Goal: Task Accomplishment & Management: Manage account settings

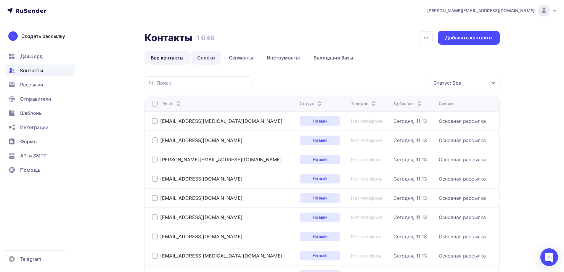
click at [211, 58] on link "Списки" at bounding box center [206, 58] width 30 height 14
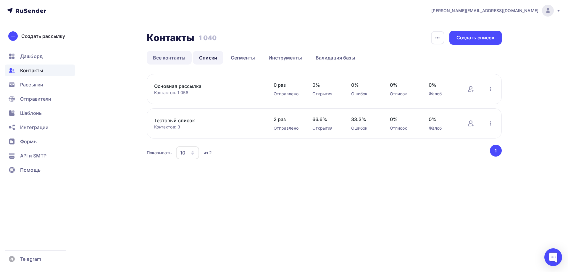
click at [174, 59] on link "Все контакты" at bounding box center [169, 58] width 45 height 14
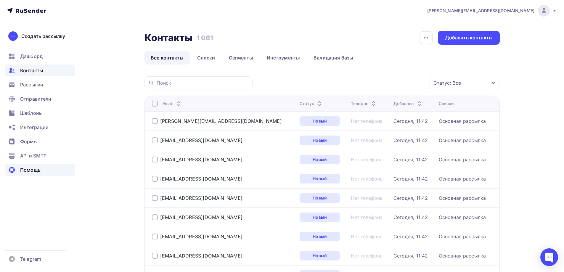
click at [33, 172] on span "Помощь" at bounding box center [30, 169] width 20 height 7
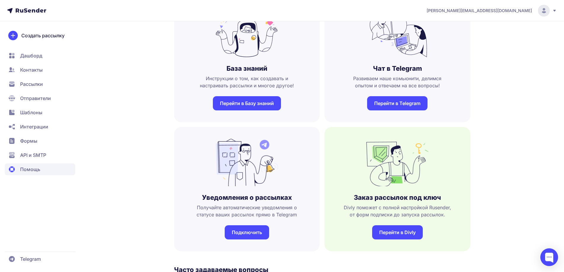
scroll to position [59, 0]
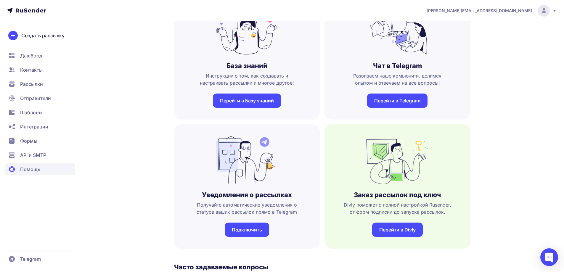
click at [35, 125] on span "Интеграции" at bounding box center [34, 126] width 28 height 7
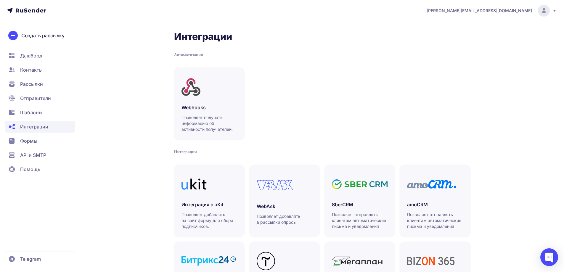
click at [20, 114] on span "Шаблоны" at bounding box center [31, 112] width 22 height 7
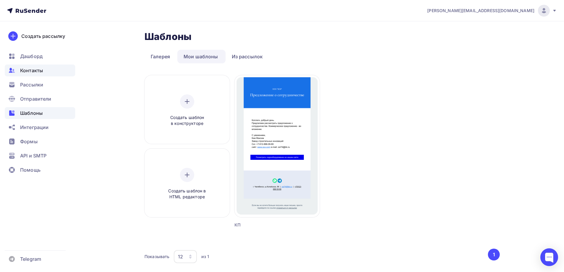
click at [23, 72] on span "Контакты" at bounding box center [31, 70] width 23 height 7
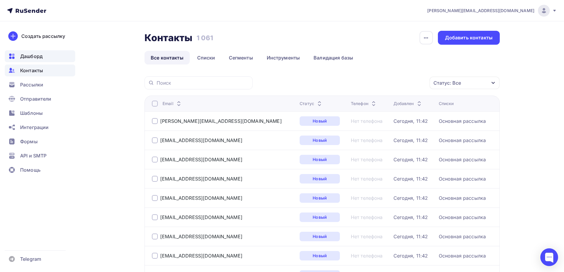
click at [28, 56] on span "Дашборд" at bounding box center [31, 56] width 22 height 7
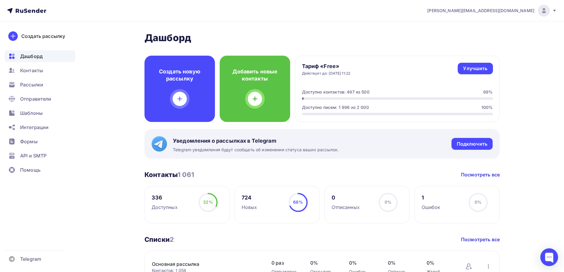
click at [548, 12] on div at bounding box center [544, 11] width 12 height 12
click at [477, 38] on span "[DEMOGRAPHIC_DATA]" at bounding box center [495, 37] width 54 height 7
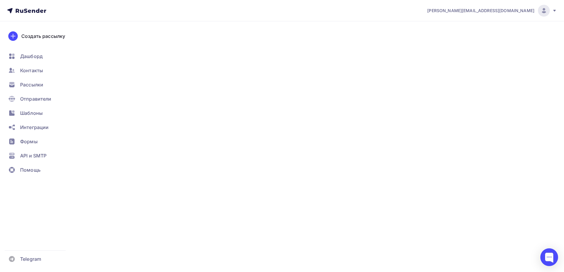
type input "500"
type input "100"
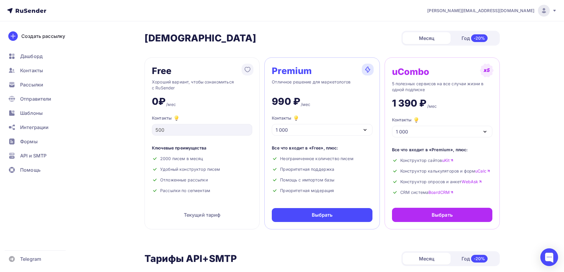
click at [343, 128] on div "1 000" at bounding box center [322, 130] width 100 height 12
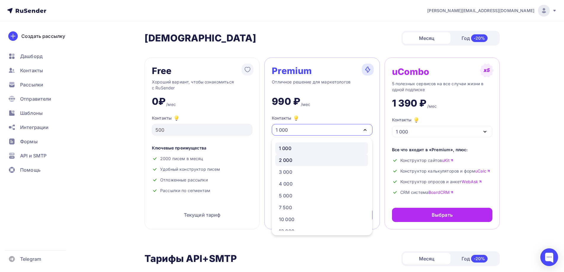
click at [330, 158] on div "2 000" at bounding box center [322, 160] width 86 height 7
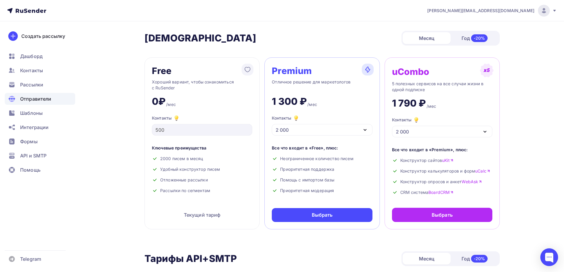
click at [38, 98] on span "Отправители" at bounding box center [35, 98] width 31 height 7
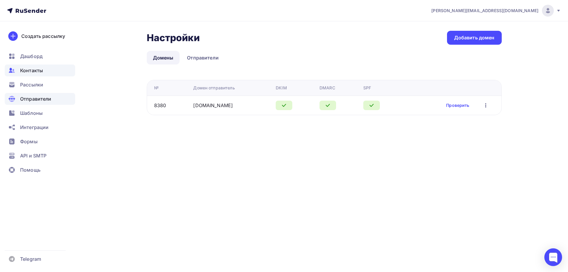
click at [28, 69] on span "Контакты" at bounding box center [31, 70] width 23 height 7
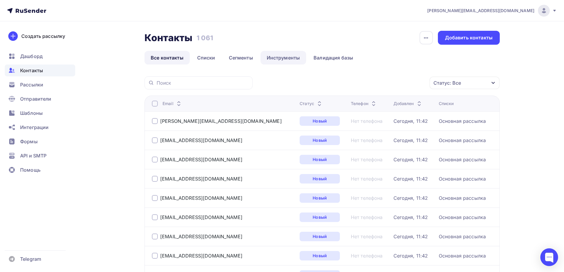
click at [284, 60] on link "Инструменты" at bounding box center [283, 58] width 46 height 14
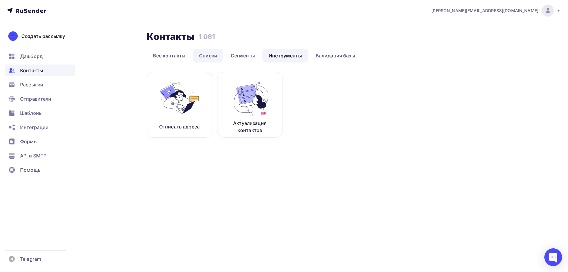
click at [197, 58] on link "Списки" at bounding box center [208, 56] width 30 height 14
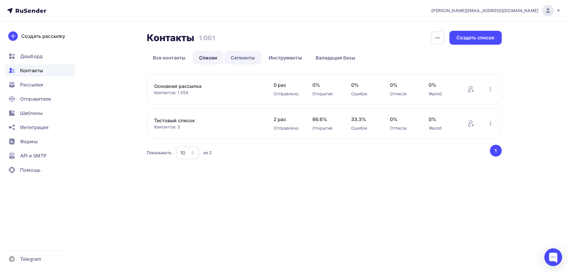
click at [242, 57] on link "Сегменты" at bounding box center [243, 58] width 37 height 14
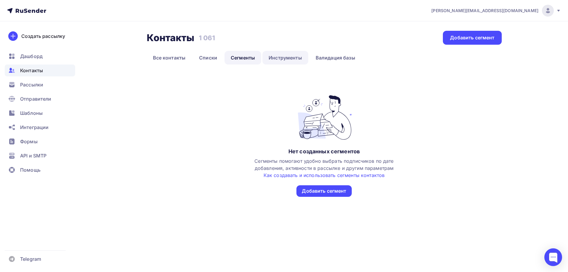
click at [272, 57] on link "Инструменты" at bounding box center [285, 58] width 46 height 14
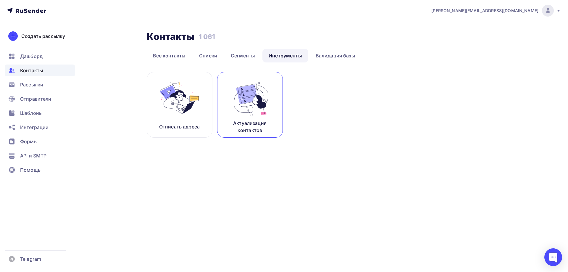
click at [242, 107] on img at bounding box center [250, 97] width 40 height 37
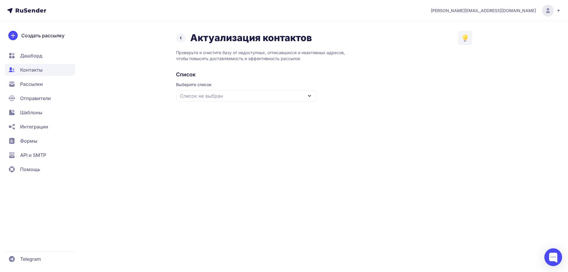
click at [253, 100] on div "Список не выбран" at bounding box center [246, 96] width 141 height 12
click at [212, 133] on div "Основная рассылка" at bounding box center [247, 132] width 134 height 14
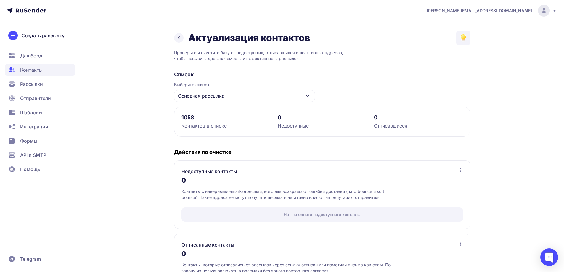
click at [179, 40] on icon at bounding box center [178, 37] width 7 height 7
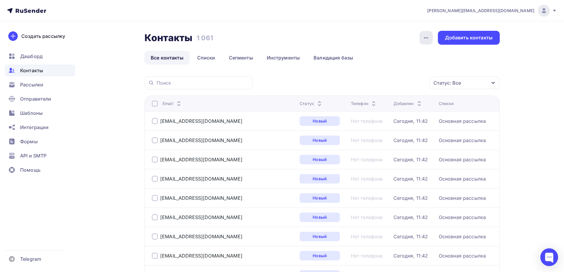
click at [425, 35] on icon "button" at bounding box center [425, 37] width 7 height 7
click at [291, 58] on link "Инструменты" at bounding box center [283, 58] width 46 height 14
click at [274, 59] on link "Инструменты" at bounding box center [283, 58] width 46 height 14
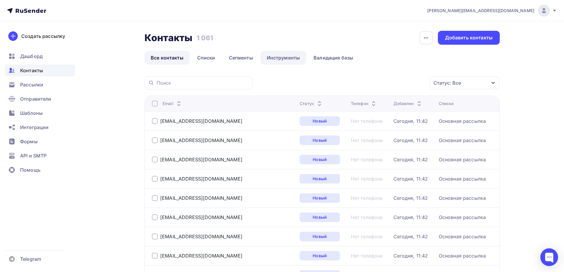
click at [274, 59] on link "Инструменты" at bounding box center [283, 58] width 46 height 14
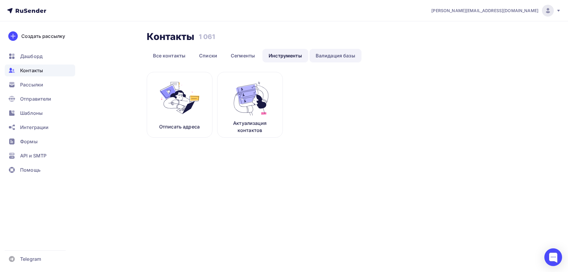
click at [338, 56] on link "Валидация базы" at bounding box center [335, 56] width 52 height 14
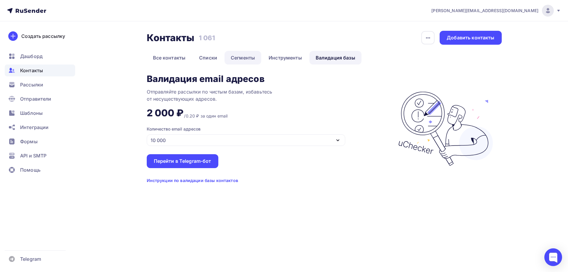
click at [243, 57] on link "Сегменты" at bounding box center [243, 58] width 37 height 14
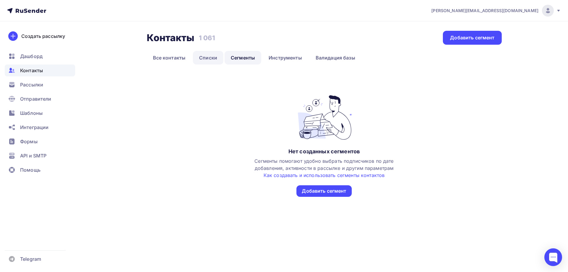
click at [204, 59] on link "Списки" at bounding box center [208, 58] width 30 height 14
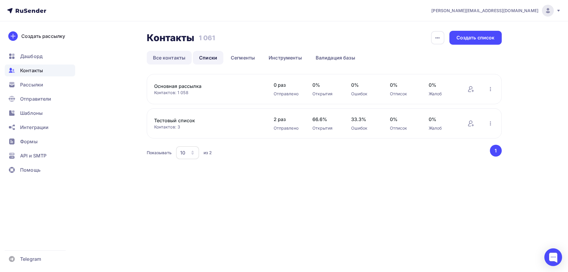
click at [178, 60] on link "Все контакты" at bounding box center [169, 58] width 45 height 14
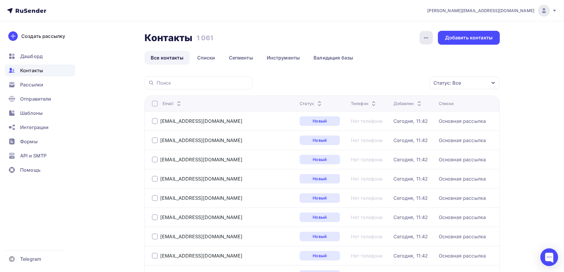
click at [425, 39] on icon "button" at bounding box center [425, 37] width 7 height 7
click at [414, 61] on link "История импорта" at bounding box center [403, 56] width 64 height 12
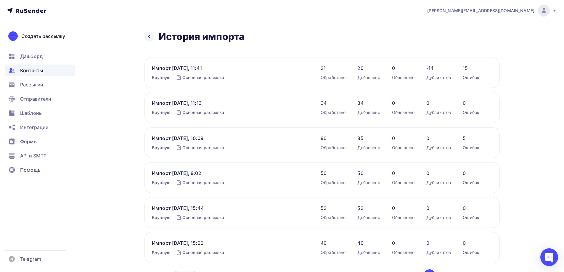
click at [206, 76] on link "Основная рассылка" at bounding box center [203, 77] width 42 height 5
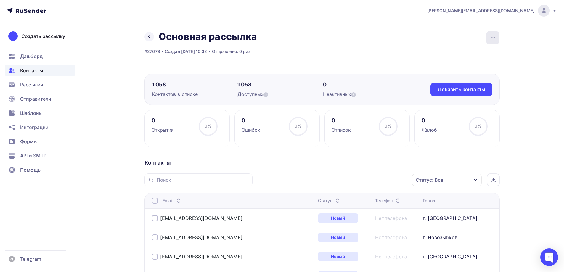
click at [492, 33] on div "button" at bounding box center [492, 37] width 13 height 13
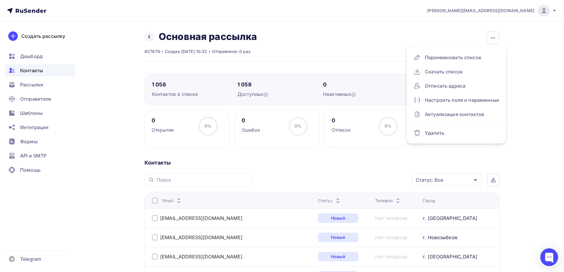
click at [424, 39] on div "Назад Основная рассылка Переименовать список Скачать список Отписать адреса Нас…" at bounding box center [321, 46] width 355 height 31
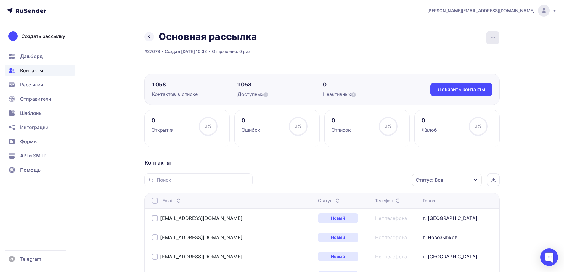
click at [494, 39] on icon "button" at bounding box center [492, 37] width 7 height 7
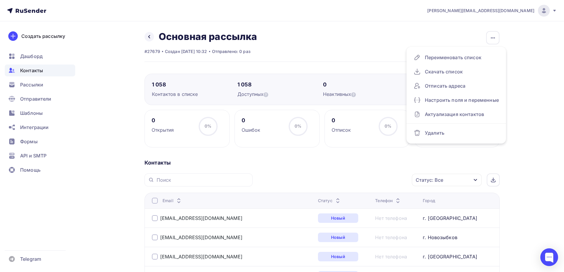
click at [386, 49] on div "Назад Основная рассылка Переименовать список Скачать список Отписать адреса Нас…" at bounding box center [321, 46] width 355 height 31
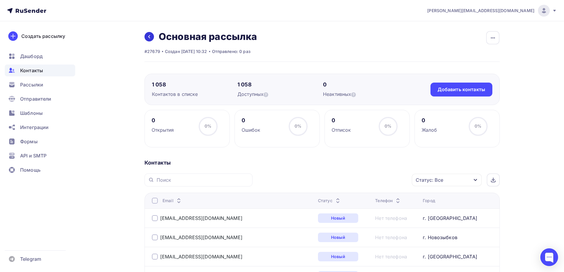
click at [150, 37] on icon at bounding box center [149, 36] width 5 height 5
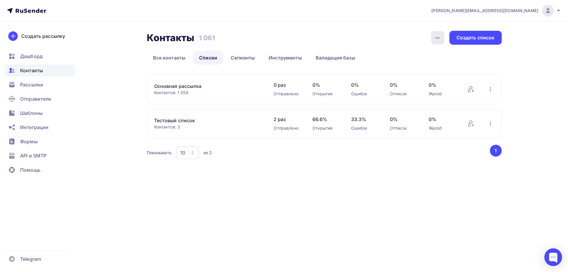
click at [438, 38] on icon "button" at bounding box center [437, 37] width 7 height 7
click at [412, 60] on link "История импорта" at bounding box center [415, 56] width 64 height 12
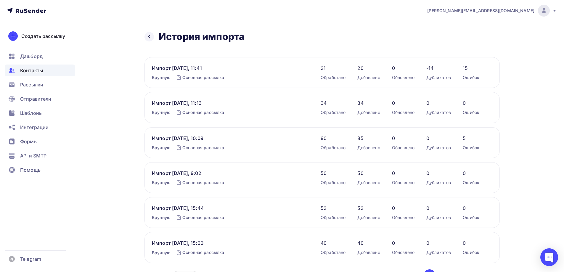
click at [463, 138] on div "90 Обработано 85 Добавлено 0 Обновлено 0 Дубликатов 5 Ошибок" at bounding box center [406, 143] width 172 height 16
click at [325, 138] on span "90" at bounding box center [332, 138] width 25 height 7
click at [433, 67] on span "-14" at bounding box center [438, 67] width 25 height 7
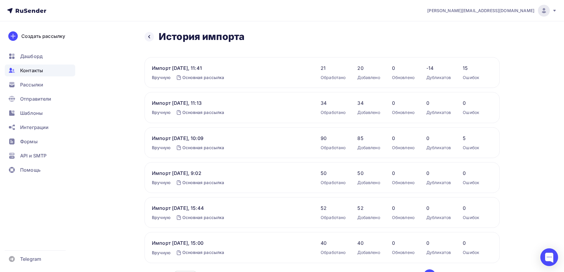
click at [193, 77] on link "Основная рассылка" at bounding box center [203, 77] width 42 height 5
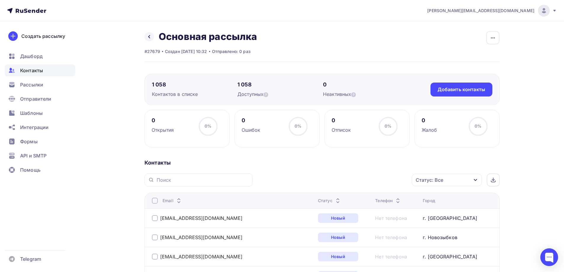
click at [473, 178] on icon "button" at bounding box center [475, 180] width 5 height 5
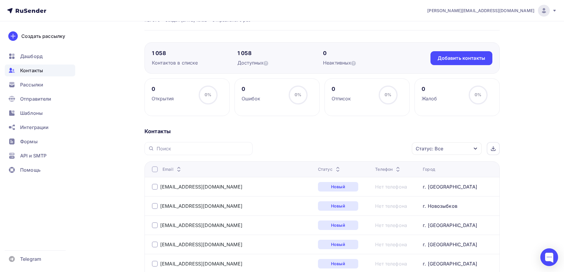
scroll to position [0, 0]
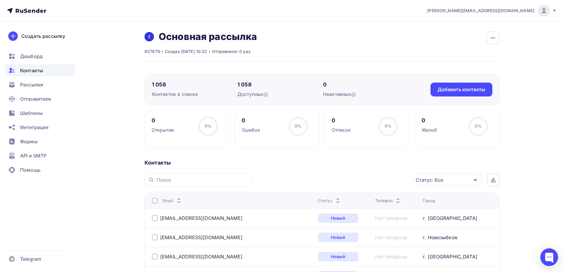
click at [148, 37] on icon at bounding box center [149, 36] width 5 height 5
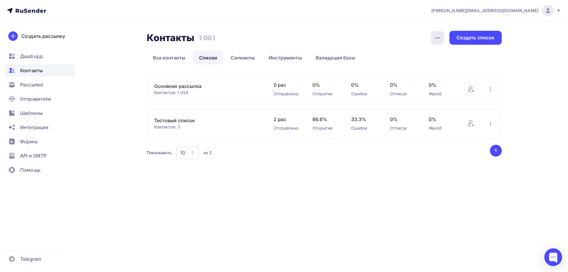
click at [435, 38] on icon "button" at bounding box center [437, 37] width 7 height 7
click at [177, 88] on link "Основная рассылка" at bounding box center [204, 86] width 101 height 7
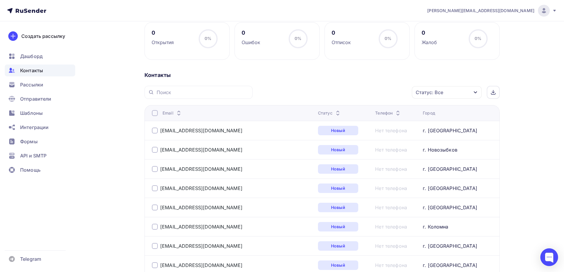
scroll to position [89, 0]
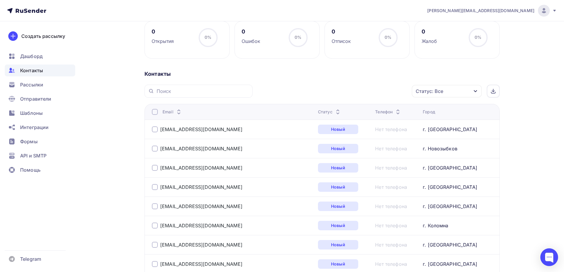
click at [475, 93] on icon "button" at bounding box center [475, 91] width 5 height 5
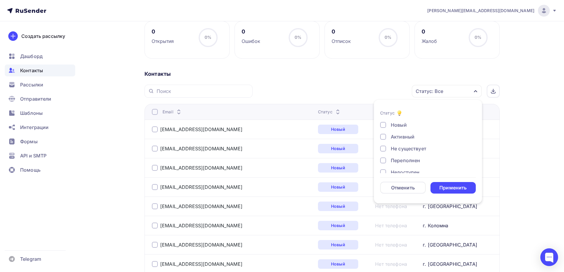
click at [475, 93] on icon "button" at bounding box center [475, 91] width 5 height 5
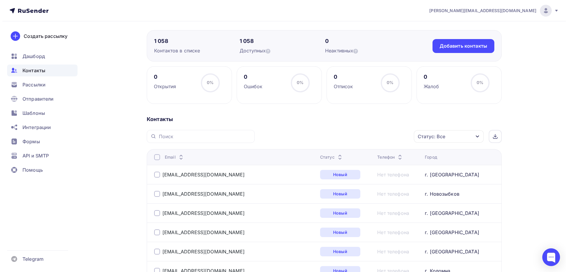
scroll to position [0, 0]
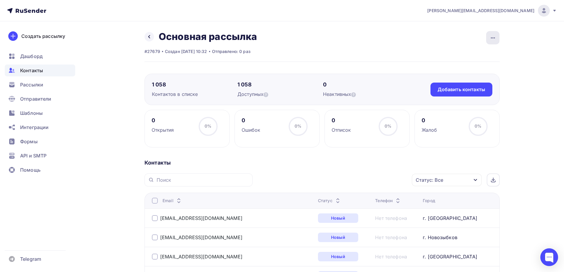
click at [491, 39] on icon "button" at bounding box center [492, 37] width 7 height 7
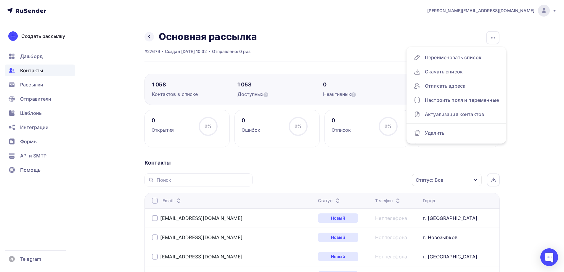
click at [371, 43] on div "Назад Основная рассылка Переименовать список Скачать список Отписать адреса Нас…" at bounding box center [321, 46] width 355 height 31
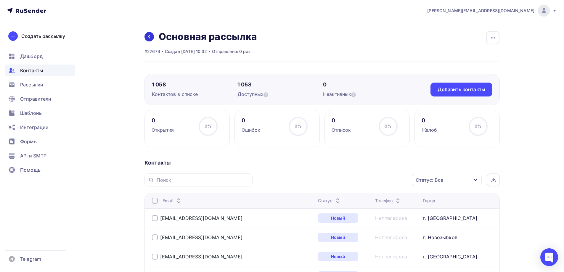
click at [146, 34] on link at bounding box center [148, 36] width 9 height 9
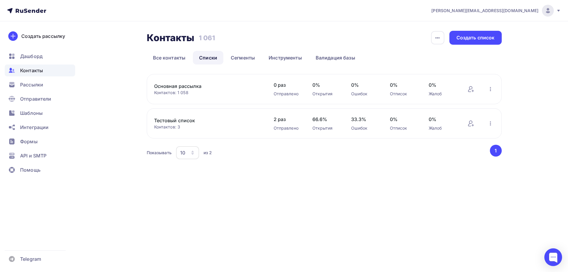
click at [189, 85] on link "Основная рассылка" at bounding box center [204, 86] width 101 height 7
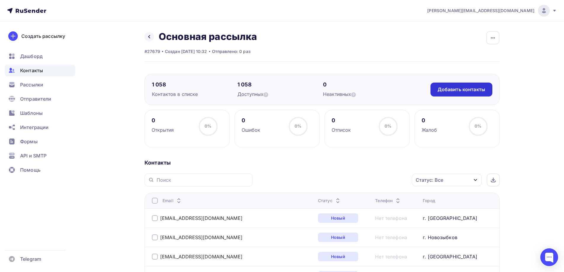
click at [461, 90] on div "Добавить контакты" at bounding box center [461, 89] width 48 height 7
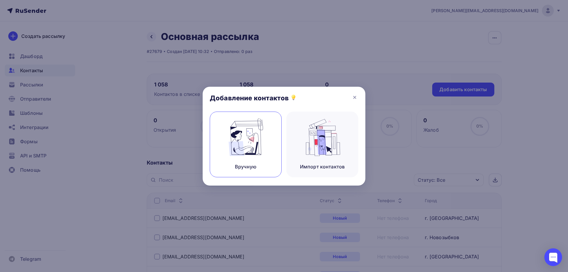
click at [243, 146] on img at bounding box center [246, 137] width 40 height 37
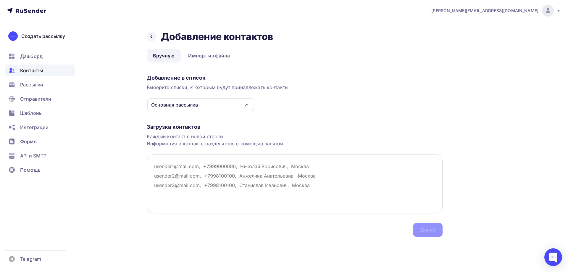
click at [157, 170] on textarea at bounding box center [295, 183] width 296 height 59
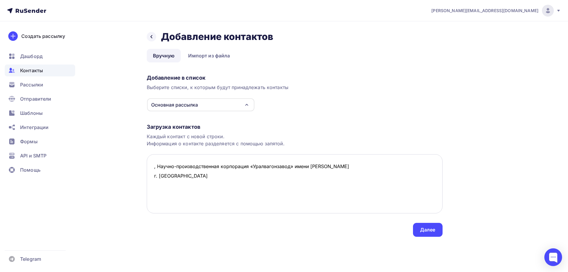
click at [356, 168] on textarea ", Научно-производственная корпорация «Уралвагонзавод» имени [PERSON_NAME] г. [G…" at bounding box center [295, 183] width 296 height 59
drag, startPoint x: 153, startPoint y: 167, endPoint x: 433, endPoint y: 158, distance: 279.8
click at [433, 158] on textarea ", Научно-производственная корпорация «Уралвагонзавод» имени [PERSON_NAME], г. […" at bounding box center [295, 183] width 296 height 59
click at [187, 189] on textarea ", Научно-производственная корпорация «Уралвагонзавод» имени [PERSON_NAME], г. […" at bounding box center [295, 183] width 296 height 59
click at [401, 165] on textarea ", Научно-производственная корпорация «Уралвагонзавод» имени [PERSON_NAME], г. […" at bounding box center [295, 183] width 296 height 59
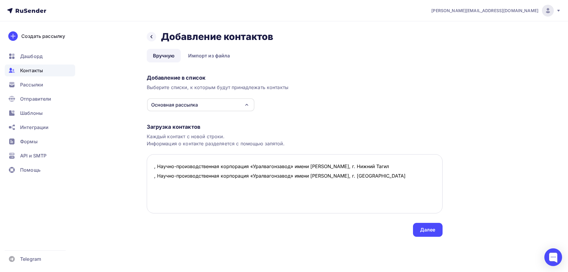
click at [168, 187] on textarea ", Научно-производственная корпорация «Уралвагонзавод» имени [PERSON_NAME], г. Н…" at bounding box center [295, 183] width 296 height 59
click at [154, 167] on textarea ", Научно-производственная корпорация «Уралвагонзавод» имени [PERSON_NAME], г. Н…" at bounding box center [295, 183] width 296 height 59
paste textarea "[EMAIL_ADDRESS][DOMAIN_NAME]"
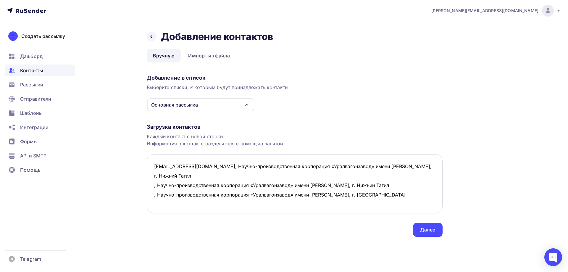
click at [152, 176] on textarea "[EMAIL_ADDRESS][DOMAIN_NAME], Научно-производственная корпорация «Уралвагонзаво…" at bounding box center [295, 183] width 296 height 59
paste textarea "[EMAIL_ADDRESS][DOMAIN_NAME]"
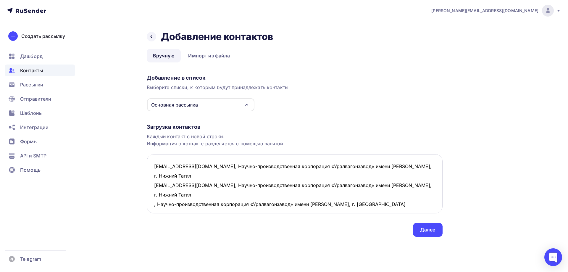
click at [153, 186] on textarea "[EMAIL_ADDRESS][DOMAIN_NAME], Научно-производственная корпорация «Уралвагонзаво…" at bounding box center [295, 183] width 296 height 59
paste textarea "[EMAIL_ADDRESS][DOMAIN_NAME]"
click at [157, 193] on textarea "[EMAIL_ADDRESS][DOMAIN_NAME], Научно-производственная корпорация «Уралвагонзаво…" at bounding box center [295, 183] width 296 height 59
paste textarea "АО «Усть-Катавский вагоностроительный завод» АО «УКВЗ» г. [GEOGRAPHIC_DATA]"
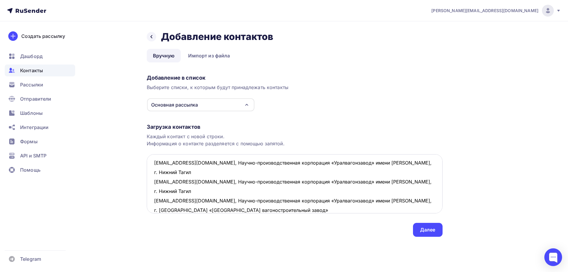
click at [157, 193] on textarea "[EMAIL_ADDRESS][DOMAIN_NAME], Научно-производственная корпорация «Уралвагонзаво…" at bounding box center [295, 183] width 296 height 59
click at [154, 191] on textarea "[EMAIL_ADDRESS][DOMAIN_NAME], Научно-производственная корпорация «Уралвагонзаво…" at bounding box center [295, 183] width 296 height 59
click at [270, 191] on textarea "[EMAIL_ADDRESS][DOMAIN_NAME], Научно-производственная корпорация «Уралвагонзаво…" at bounding box center [295, 183] width 296 height 59
click at [272, 191] on textarea "[EMAIL_ADDRESS][DOMAIN_NAME], Научно-производственная корпорация «Уралвагонзаво…" at bounding box center [295, 183] width 296 height 59
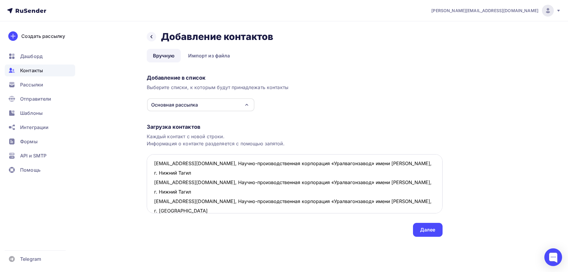
click at [302, 192] on textarea "[EMAIL_ADDRESS][DOMAIN_NAME], Научно-производственная корпорация «Уралвагонзаво…" at bounding box center [295, 183] width 296 height 59
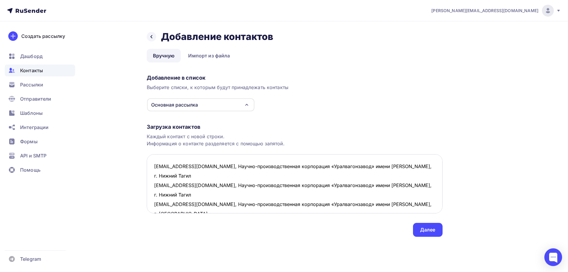
click at [154, 197] on textarea "[EMAIL_ADDRESS][DOMAIN_NAME], Научно-производственная корпорация «Уралвагонзаво…" at bounding box center [295, 183] width 296 height 59
paste textarea "[EMAIL_ADDRESS][DOMAIN_NAME]"
click at [172, 205] on textarea "[EMAIL_ADDRESS][DOMAIN_NAME], Научно-производственная корпорация «Уралвагонзаво…" at bounding box center [295, 183] width 296 height 59
click at [363, 196] on textarea "[EMAIL_ADDRESS][DOMAIN_NAME], Научно-производственная корпорация «Уралвагонзаво…" at bounding box center [295, 183] width 296 height 59
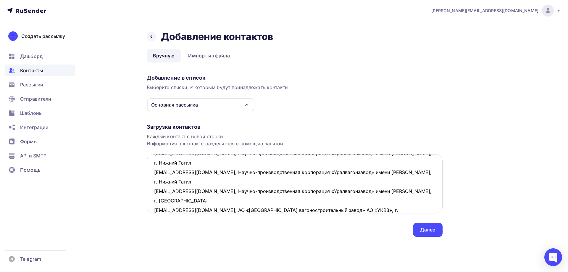
scroll to position [22, 0]
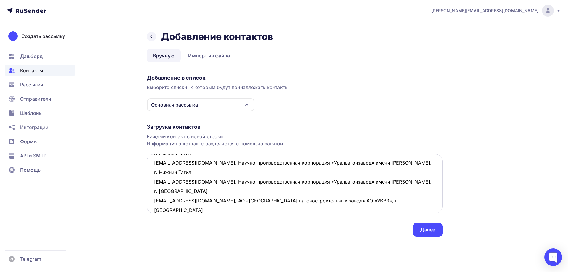
click at [154, 180] on textarea "[EMAIL_ADDRESS][DOMAIN_NAME], Научно-производственная корпорация «Уралвагонзаво…" at bounding box center [295, 183] width 296 height 59
paste textarea "ОАО [PERSON_NAME] вагоностроительный завод г. [GEOGRAPHIC_DATA]"
click at [261, 182] on textarea "[EMAIL_ADDRESS][DOMAIN_NAME], Научно-производственная корпорация «Уралвагонзаво…" at bounding box center [295, 183] width 296 height 59
drag, startPoint x: 293, startPoint y: 185, endPoint x: 150, endPoint y: 184, distance: 142.6
click at [150, 184] on textarea "[EMAIL_ADDRESS][DOMAIN_NAME], Научно-производственная корпорация «Уралвагонзаво…" at bounding box center [295, 183] width 296 height 59
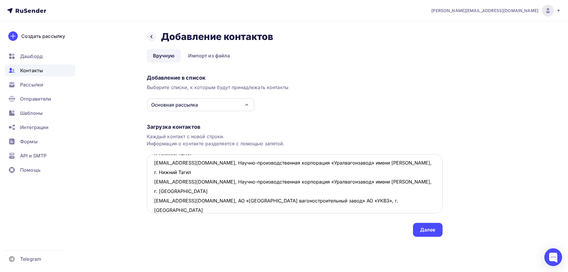
click at [152, 194] on textarea "[EMAIL_ADDRESS][DOMAIN_NAME], Научно-производственная корпорация «Уралвагонзаво…" at bounding box center [295, 183] width 296 height 59
paste textarea ", ОАО [PERSON_NAME] вагоностроительный завод, г. [GEOGRAPHIC_DATA]"
click at [151, 182] on textarea "[EMAIL_ADDRESS][DOMAIN_NAME], Научно-производственная корпорация «Уралвагонзаво…" at bounding box center [295, 183] width 296 height 59
paste textarea "[EMAIL_ADDRESS][DOMAIN_NAME]"
click at [151, 191] on textarea "[EMAIL_ADDRESS][DOMAIN_NAME], Научно-производственная корпорация «Уралвагонзаво…" at bounding box center [295, 183] width 296 height 59
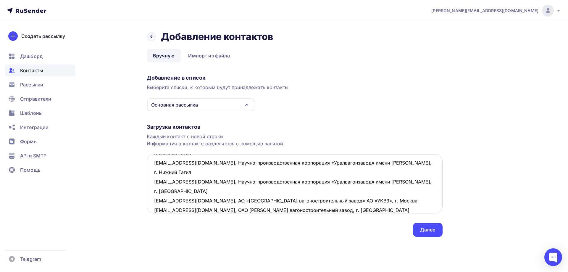
paste textarea "[EMAIL_ADDRESS][DOMAIN_NAME]"
click at [307, 196] on textarea "[EMAIL_ADDRESS][DOMAIN_NAME], Научно-производственная корпорация «Уралвагонзаво…" at bounding box center [295, 183] width 296 height 59
click at [154, 197] on textarea "[EMAIL_ADDRESS][DOMAIN_NAME], Научно-производственная корпорация «Уралвагонзаво…" at bounding box center [295, 183] width 296 height 59
paste textarea "АО Тихвинский вагоностроительный завод г. Тихвин"
click at [257, 201] on textarea "[EMAIL_ADDRESS][DOMAIN_NAME], Научно-производственная корпорация «Уралвагонзаво…" at bounding box center [295, 183] width 296 height 59
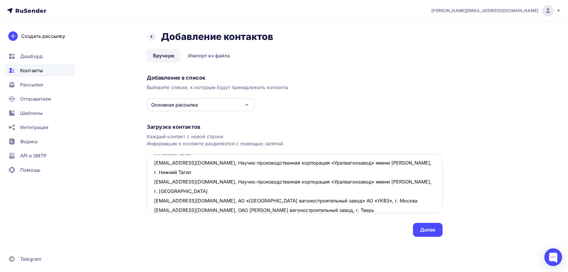
click at [153, 200] on textarea "[EMAIL_ADDRESS][DOMAIN_NAME], Научно-производственная корпорация «Уралвагонзаво…" at bounding box center [295, 183] width 296 height 59
paste textarea "[EMAIL_ADDRESS][DOMAIN_NAME]"
click at [313, 197] on textarea "[EMAIL_ADDRESS][DOMAIN_NAME], Научно-производственная корпорация «Уралвагонзаво…" at bounding box center [295, 183] width 296 height 59
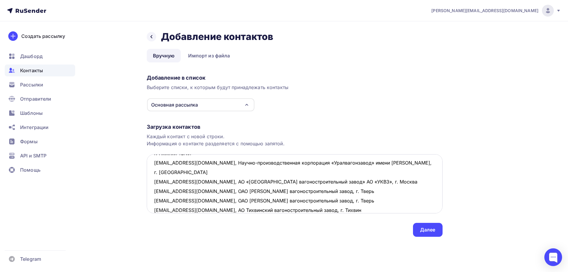
scroll to position [51, 0]
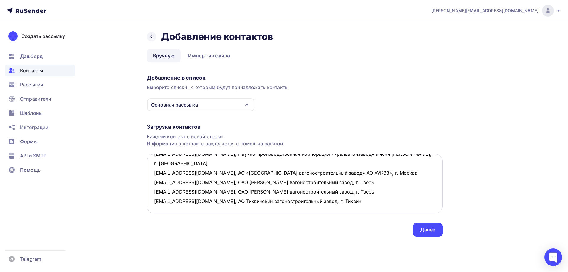
click at [155, 180] on textarea "[EMAIL_ADDRESS][DOMAIN_NAME], Научно-производственная корпорация «Уралвагонзаво…" at bounding box center [295, 183] width 296 height 59
paste textarea "ООО "Политекс" г. [GEOGRAPHIC_DATA]"
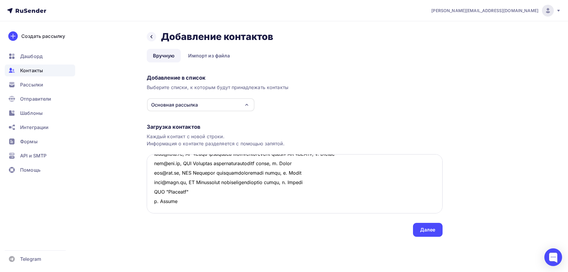
click at [152, 193] on textarea at bounding box center [295, 183] width 296 height 59
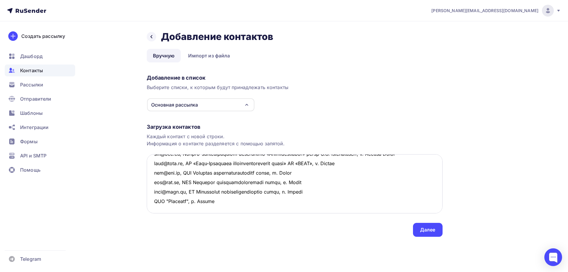
click at [155, 181] on textarea at bounding box center [295, 183] width 296 height 59
click at [150, 181] on textarea at bounding box center [295, 183] width 296 height 59
paste textarea "[EMAIL_ADDRESS][DOMAIN_NAME]"
click at [157, 188] on textarea at bounding box center [295, 183] width 296 height 59
click at [156, 188] on textarea at bounding box center [295, 183] width 296 height 59
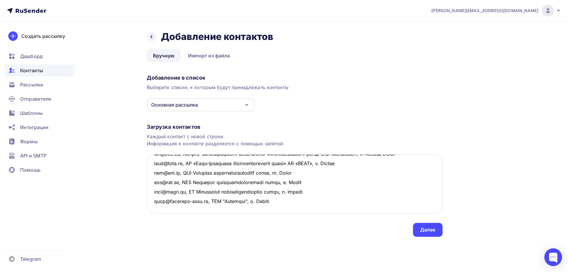
paste textarea "[EMAIL_ADDRESS][DOMAIN_NAME]"
drag, startPoint x: 204, startPoint y: 180, endPoint x: 296, endPoint y: 180, distance: 92.9
click at [296, 180] on textarea at bounding box center [295, 183] width 296 height 59
click at [235, 191] on textarea at bounding box center [295, 183] width 296 height 59
paste textarea ", ООО "Политекс", г. [GEOGRAPHIC_DATA]"
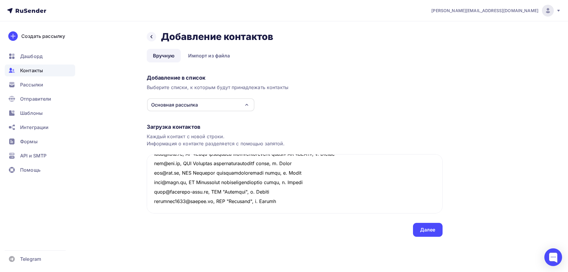
type textarea "lor@ips.do, Sitame-consecteturadipi elitseddoe «Temporincididu» utlab E.D. Magn…"
click at [434, 227] on div "Далее" at bounding box center [427, 229] width 15 height 7
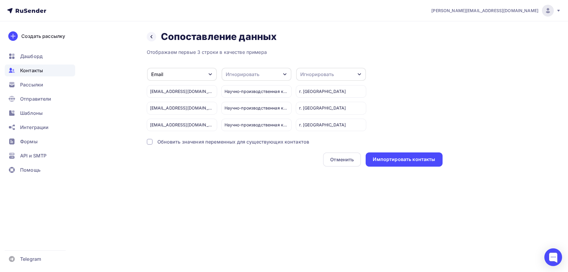
click at [338, 75] on div "Игнорировать" at bounding box center [331, 74] width 70 height 13
click at [310, 117] on div "Город" at bounding box center [320, 117] width 34 height 7
click at [272, 72] on div "Игнорировать" at bounding box center [257, 74] width 70 height 13
click at [242, 100] on div "Имя" at bounding box center [245, 100] width 34 height 7
click at [402, 160] on div "Импортировать контакты" at bounding box center [404, 159] width 62 height 7
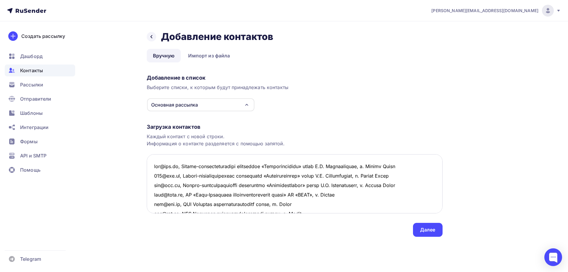
scroll to position [69, 0]
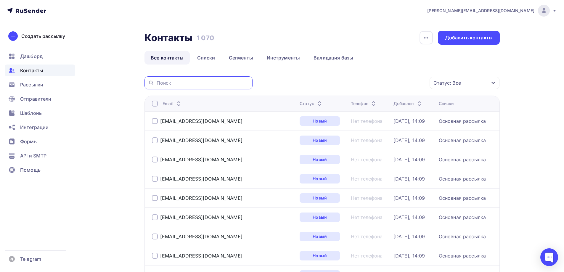
click at [168, 83] on input "text" at bounding box center [203, 83] width 92 height 7
paste input "[EMAIL_ADDRESS][DOMAIN_NAME]"
type input "[EMAIL_ADDRESS][DOMAIN_NAME]"
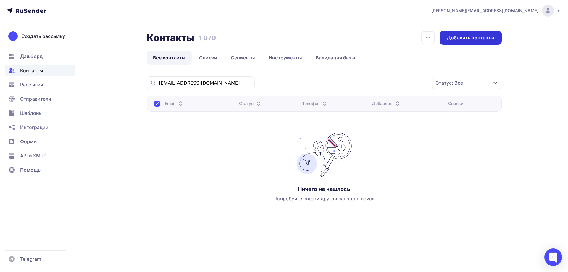
click at [462, 39] on div "Добавить контакты" at bounding box center [471, 37] width 48 height 7
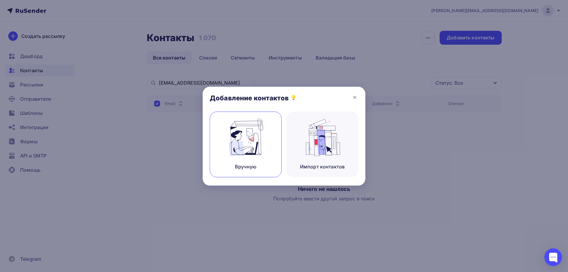
click at [249, 141] on img at bounding box center [246, 137] width 40 height 37
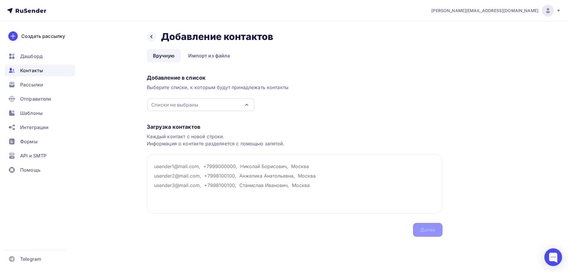
click at [205, 104] on div "Списки не выбраны" at bounding box center [200, 104] width 107 height 13
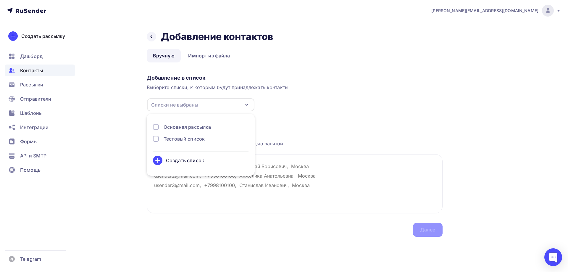
click at [177, 126] on div "Основная рассылка" at bounding box center [187, 126] width 47 height 7
click at [302, 120] on div "Загрузка контактов Каждый контакт с новой строки. Информация о контакте разделя…" at bounding box center [295, 174] width 296 height 125
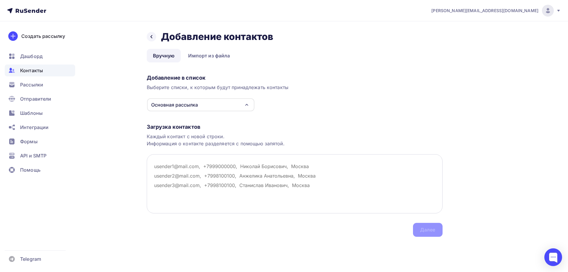
click at [165, 166] on textarea at bounding box center [295, 183] width 296 height 59
paste textarea "Астраханский тепловозоремонтный завод г. [GEOGRAPHIC_DATA]"
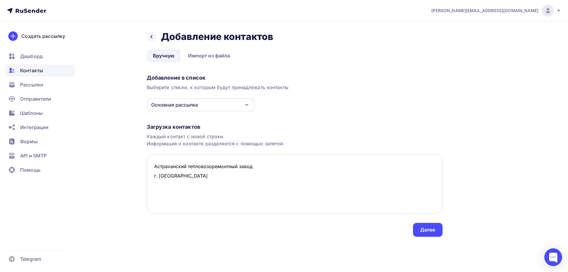
click at [156, 167] on textarea "Астраханский тепловозоремонтный завод г. [GEOGRAPHIC_DATA]" at bounding box center [295, 183] width 296 height 59
click at [262, 165] on textarea ", Астраханский тепловозоремонтный завод г. [GEOGRAPHIC_DATA]" at bounding box center [295, 183] width 296 height 59
click at [152, 167] on textarea ", Астраханский тепловозоремонтный завод, г. [GEOGRAPHIC_DATA]" at bounding box center [295, 183] width 296 height 59
paste textarea "[EMAIL_ADDRESS][DOMAIN_NAME]"
click at [169, 174] on textarea "[EMAIL_ADDRESS][DOMAIN_NAME], Астраханский тепловозоремонтный завод, г. [GEOGRA…" at bounding box center [295, 183] width 296 height 59
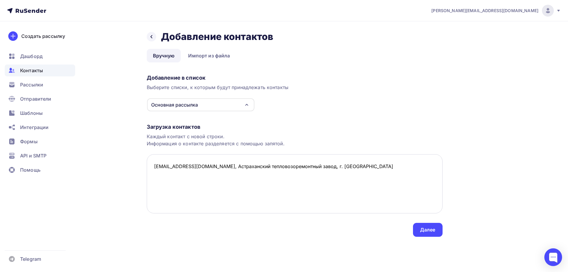
click at [333, 170] on textarea "[EMAIL_ADDRESS][DOMAIN_NAME], Астраханский тепловозоремонтный завод, г. [GEOGRA…" at bounding box center [295, 183] width 296 height 59
click at [157, 172] on textarea "[EMAIL_ADDRESS][DOMAIN_NAME], Астраханский тепловозоремонтный завод, г. [GEOGRA…" at bounding box center [295, 183] width 296 height 59
paste textarea "Воронежский тепловозоремонтный завод г. [GEOGRAPHIC_DATA]"
click at [257, 178] on textarea "[EMAIL_ADDRESS][DOMAIN_NAME], Астраханский тепловозоремонтный завод, г. [GEOGRA…" at bounding box center [295, 183] width 296 height 59
click at [259, 175] on textarea "[EMAIL_ADDRESS][DOMAIN_NAME], Астраханский тепловозоремонтный завод, г. [GEOGRA…" at bounding box center [295, 183] width 296 height 59
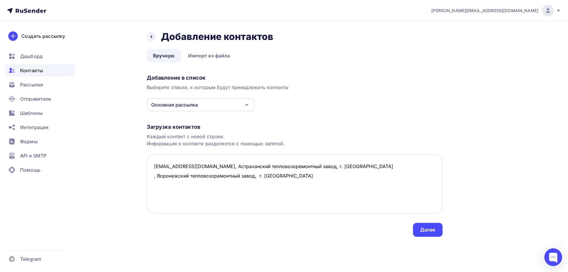
click at [153, 177] on textarea "[EMAIL_ADDRESS][DOMAIN_NAME], Астраханский тепловозоремонтный завод, г. [GEOGRA…" at bounding box center [295, 183] width 296 height 59
paste textarea "[EMAIL_ADDRESS][DOMAIN_NAME]"
click at [152, 183] on textarea "[EMAIL_ADDRESS][DOMAIN_NAME], Астраханский тепловозоремонтный завод, г. Астраха…" at bounding box center [295, 183] width 296 height 59
paste textarea "Оренбургский локомотиворемонтный завод г. [GEOGRAPHIC_DATA]"
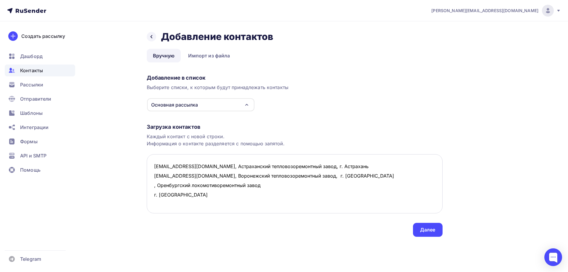
click at [264, 185] on textarea "[EMAIL_ADDRESS][DOMAIN_NAME], Астраханский тепловозоремонтный завод, г. Астраха…" at bounding box center [295, 183] width 296 height 59
click at [153, 186] on textarea "[EMAIL_ADDRESS][DOMAIN_NAME], Астраханский тепловозоремонтный завод, г. Астраха…" at bounding box center [295, 183] width 296 height 59
paste textarea "[EMAIL_ADDRESS][DOMAIN_NAME]"
click at [159, 193] on textarea "[EMAIL_ADDRESS][DOMAIN_NAME], Астраханский тепловозоремонтный завод, г. Астраха…" at bounding box center [295, 183] width 296 height 59
paste textarea "[GEOGRAPHIC_DATA] электровозоремонтный завод г. [GEOGRAPHIC_DATA]"
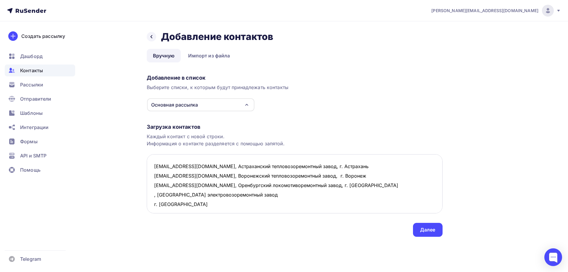
click at [280, 195] on textarea "[EMAIL_ADDRESS][DOMAIN_NAME], Астраханский тепловозоремонтный завод, г. Астраха…" at bounding box center [295, 183] width 296 height 59
click at [152, 195] on textarea "[EMAIL_ADDRESS][DOMAIN_NAME], Астраханский тепловозоремонтный завод, г. Астраха…" at bounding box center [295, 183] width 296 height 59
paste textarea "[EMAIL_ADDRESS][DOMAIN_NAME]"
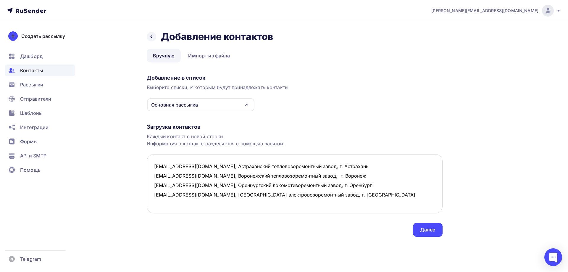
click at [373, 194] on textarea "[EMAIL_ADDRESS][DOMAIN_NAME], Астраханский тепловозоремонтный завод, г. Астраха…" at bounding box center [295, 183] width 296 height 59
click at [156, 191] on textarea "[EMAIL_ADDRESS][DOMAIN_NAME], Астраханский тепловозоремонтный завод, г. Астраха…" at bounding box center [295, 183] width 296 height 59
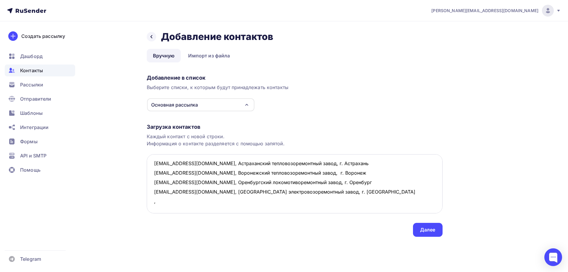
paste textarea "Улан-Удэнский ордена Ленина локомотивовагоноремонтный завод г. [GEOGRAPHIC_DATA]"
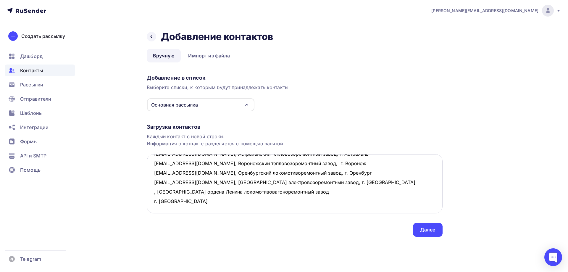
click at [314, 191] on textarea "[EMAIL_ADDRESS][DOMAIN_NAME], Астраханский тепловозоремонтный завод, г. Астраха…" at bounding box center [295, 183] width 296 height 59
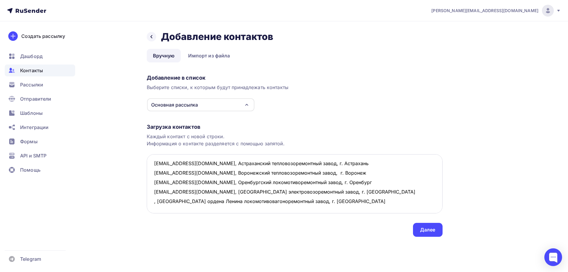
click at [153, 190] on textarea "[EMAIL_ADDRESS][DOMAIN_NAME], Астраханский тепловозоремонтный завод, г. Астраха…" at bounding box center [295, 183] width 296 height 59
paste textarea "[EMAIL_ADDRESS][DOMAIN_NAME]"
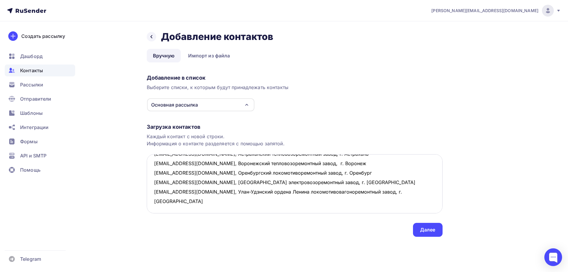
click at [160, 200] on textarea "[EMAIL_ADDRESS][DOMAIN_NAME], Астраханский тепловозоремонтный завод, г. Астраха…" at bounding box center [295, 183] width 296 height 59
paste textarea "Уссурийский локомотиворемонтный завод г. [GEOGRAPHIC_DATA]"
click at [259, 199] on textarea "[EMAIL_ADDRESS][DOMAIN_NAME], Астраханский тепловозоремонтный завод, г. Астраха…" at bounding box center [295, 183] width 296 height 59
click at [151, 201] on textarea "[EMAIL_ADDRESS][DOMAIN_NAME], Астраханский тепловозоремонтный завод, г. Астраха…" at bounding box center [295, 183] width 296 height 59
paste textarea "[EMAIL_ADDRESS][DOMAIN_NAME]"
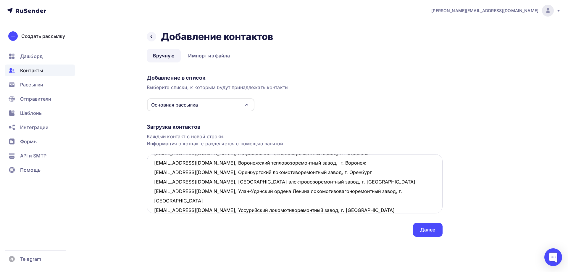
click at [354, 205] on textarea "[EMAIL_ADDRESS][DOMAIN_NAME], Астраханский тепловозоремонтный завод, г. Астраха…" at bounding box center [295, 183] width 296 height 59
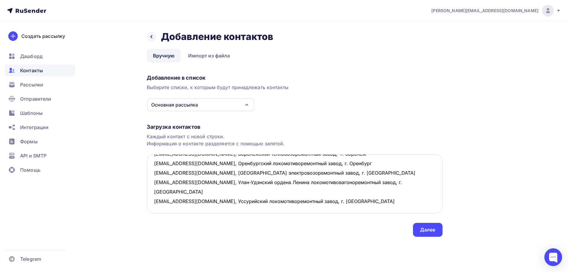
click at [160, 192] on textarea "[EMAIL_ADDRESS][DOMAIN_NAME], Астраханский тепловозоремонтный завод, г. Астраха…" at bounding box center [295, 183] width 296 height 59
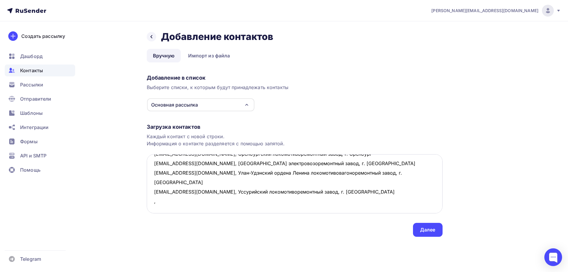
paste textarea "Челябинский электровозоремонтный завод г. [GEOGRAPHIC_DATA]"
click at [259, 193] on textarea "[EMAIL_ADDRESS][DOMAIN_NAME], Астраханский тепловозоремонтный завод, г. Астраха…" at bounding box center [295, 183] width 296 height 59
click at [153, 192] on textarea "[EMAIL_ADDRESS][DOMAIN_NAME], Астраханский тепловозоремонтный завод, г. Астраха…" at bounding box center [295, 183] width 296 height 59
paste textarea "[EMAIL_ADDRESS][DOMAIN_NAME]"
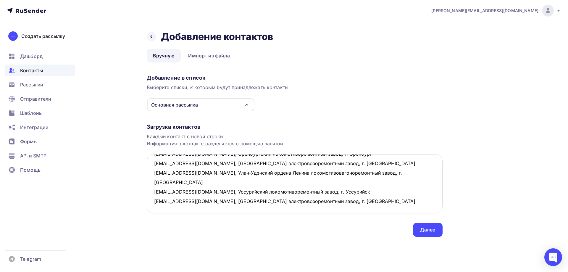
click at [155, 203] on textarea "[EMAIL_ADDRESS][DOMAIN_NAME], Астраханский тепловозоремонтный завод, г. Астраха…" at bounding box center [295, 183] width 296 height 59
paste textarea "Ярославский электровозоремонтный завод им. [PERSON_NAME] г. [GEOGRAPHIC_DATA]"
click at [156, 199] on textarea "[EMAIL_ADDRESS][DOMAIN_NAME], Астраханский тепловозоремонтный завод, г. Астраха…" at bounding box center [295, 183] width 296 height 59
click at [155, 201] on textarea "[EMAIL_ADDRESS][DOMAIN_NAME], Астраханский тепловозоремонтный завод, г. Астраха…" at bounding box center [295, 183] width 296 height 59
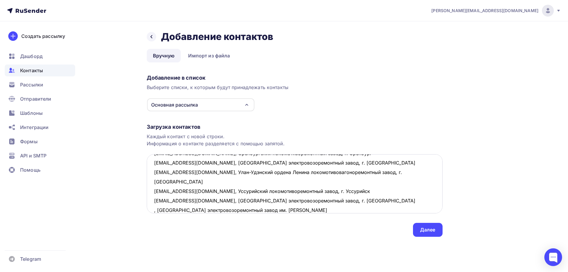
click at [297, 202] on textarea "[EMAIL_ADDRESS][DOMAIN_NAME], Астраханский тепловозоремонтный завод, г. Астраха…" at bounding box center [295, 183] width 296 height 59
click at [339, 199] on textarea "[EMAIL_ADDRESS][DOMAIN_NAME], Астраханский тепловозоремонтный завод, г. Астраха…" at bounding box center [295, 183] width 296 height 59
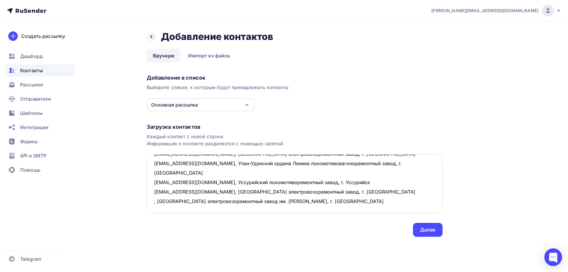
scroll to position [60, 0]
click at [156, 180] on textarea "[EMAIL_ADDRESS][DOMAIN_NAME], Астраханский тепловозоремонтный завод, г. Астраха…" at bounding box center [295, 183] width 296 height 59
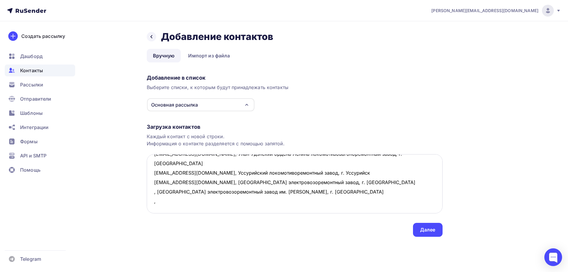
paste textarea "Новосибирское литейное производство г. [GEOGRAPHIC_DATA]"
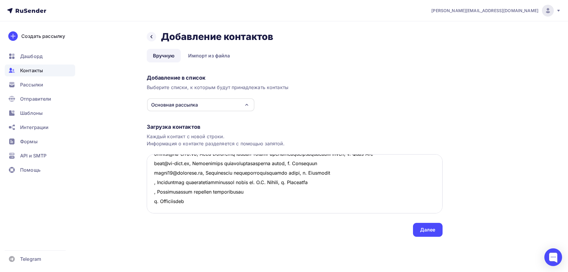
click at [153, 174] on textarea at bounding box center [295, 183] width 296 height 59
paste textarea "[EMAIL_ADDRESS][DOMAIN_NAME]"
click at [151, 183] on textarea at bounding box center [295, 183] width 296 height 59
paste textarea "[EMAIL_ADDRESS][DOMAIN_NAME]"
click at [293, 182] on textarea at bounding box center [295, 183] width 296 height 59
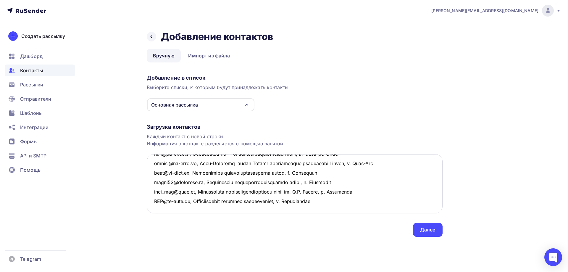
click at [332, 181] on textarea at bounding box center [295, 183] width 296 height 59
click at [156, 188] on textarea at bounding box center [295, 183] width 296 height 59
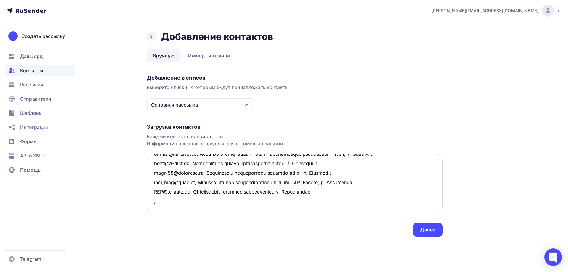
paste textarea "Акционерное общество «ОКТЯБРЬСКИЙ ЭЛЕКТРОВАГОНОРЕМОНТНЫЙ ЗАВОД АО "ОЭВРЗ" г. [G…"
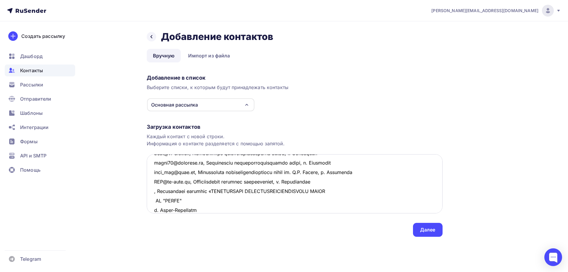
click at [347, 193] on textarea at bounding box center [295, 183] width 296 height 59
click at [376, 192] on textarea at bounding box center [295, 183] width 296 height 59
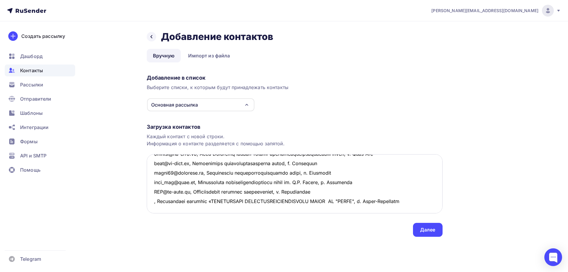
drag, startPoint x: 154, startPoint y: 192, endPoint x: 433, endPoint y: 188, distance: 279.0
click at [433, 188] on textarea at bounding box center [295, 183] width 296 height 59
click at [190, 204] on textarea at bounding box center [295, 183] width 296 height 59
paste textarea ", Акционерное общество «ОКТЯБРЬСКИЙ ЭЛЕКТРОВАГОНОРЕМОНТНЫЙ ЗАВОД АО "ОЭВРЗ", г.…"
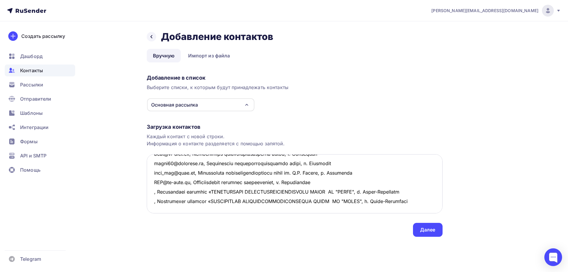
click at [154, 191] on textarea at bounding box center [295, 183] width 296 height 59
paste textarea "[EMAIL_ADDRESS][DOMAIN_NAME]"
click at [154, 210] on textarea at bounding box center [295, 183] width 296 height 59
paste textarea "[EMAIL_ADDRESS][DOMAIN_NAME]"
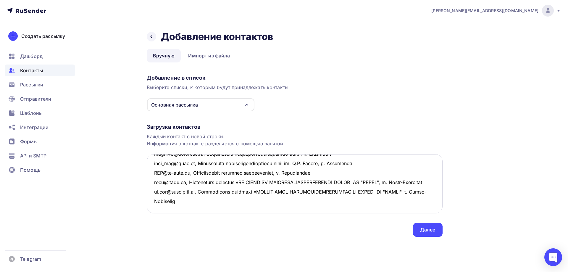
scroll to position [90, 0]
click at [202, 191] on textarea at bounding box center [295, 183] width 296 height 59
click at [152, 196] on textarea at bounding box center [295, 183] width 296 height 59
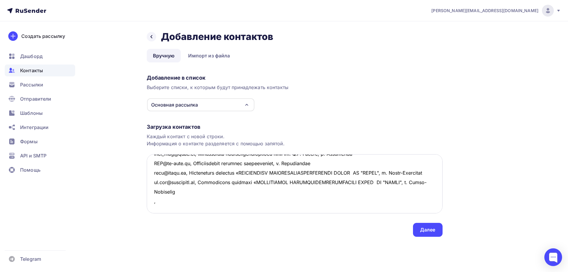
paste textarea "АО "Вагонреммаш" АО «ВРМ» г. [GEOGRAPHIC_DATA]"
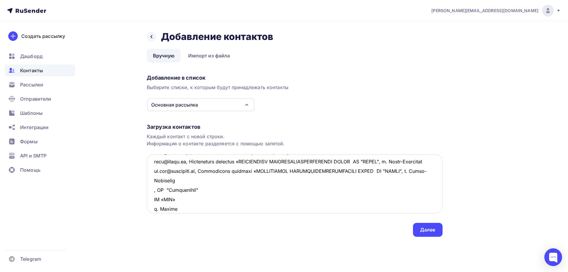
scroll to position [98, 0]
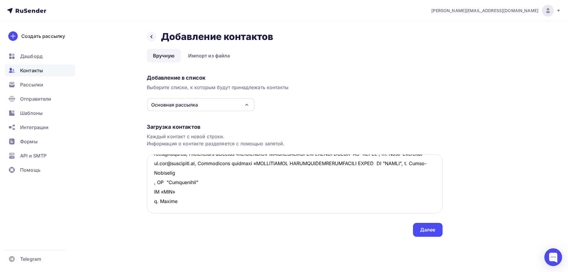
click at [204, 186] on textarea at bounding box center [295, 183] width 296 height 59
click at [203, 192] on textarea at bounding box center [295, 183] width 296 height 59
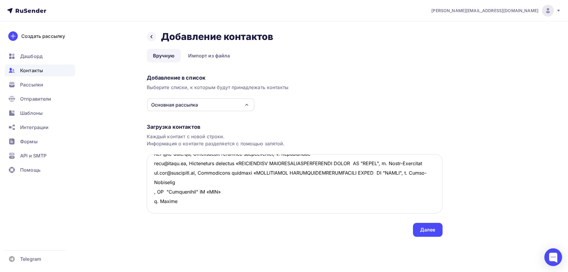
click at [230, 194] on textarea at bounding box center [295, 183] width 296 height 59
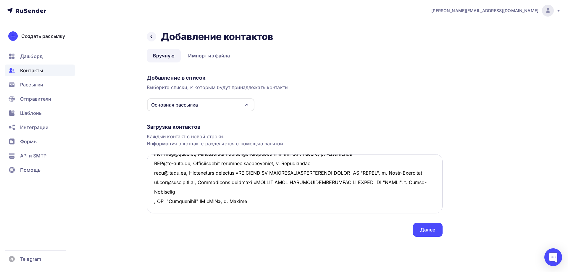
click at [152, 193] on textarea at bounding box center [295, 183] width 296 height 59
paste textarea "[EMAIL_ADDRESS][DOMAIN_NAME]"
type textarea "lore@ip-dolo.si, Ametconsecte adipiscingelitsedd eiusm, t. Incididun utla@et-do…"
click at [423, 232] on div "Далее" at bounding box center [427, 229] width 15 height 7
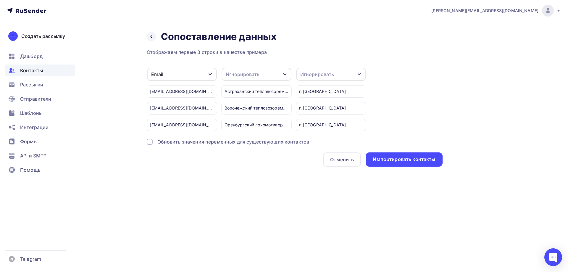
click at [340, 71] on div "Игнорировать" at bounding box center [331, 74] width 70 height 13
click at [307, 118] on div "Город" at bounding box center [320, 117] width 34 height 7
click at [276, 75] on div "Игнорировать" at bounding box center [257, 74] width 70 height 13
click at [241, 102] on div "Имя" at bounding box center [245, 100] width 34 height 7
click at [428, 162] on div "Импортировать контакты" at bounding box center [404, 159] width 62 height 7
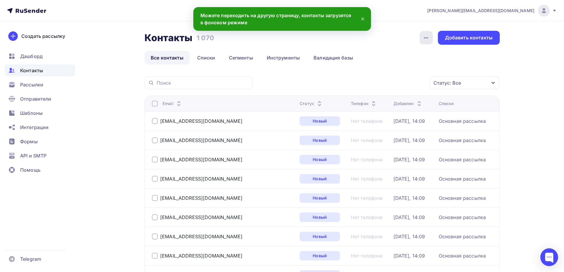
click at [424, 39] on icon "button" at bounding box center [425, 37] width 7 height 7
click at [408, 58] on div "История импорта" at bounding box center [403, 56] width 57 height 7
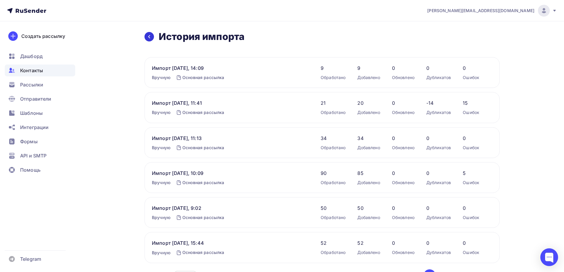
click at [150, 36] on icon at bounding box center [149, 36] width 5 height 5
